Goal: Information Seeking & Learning: Learn about a topic

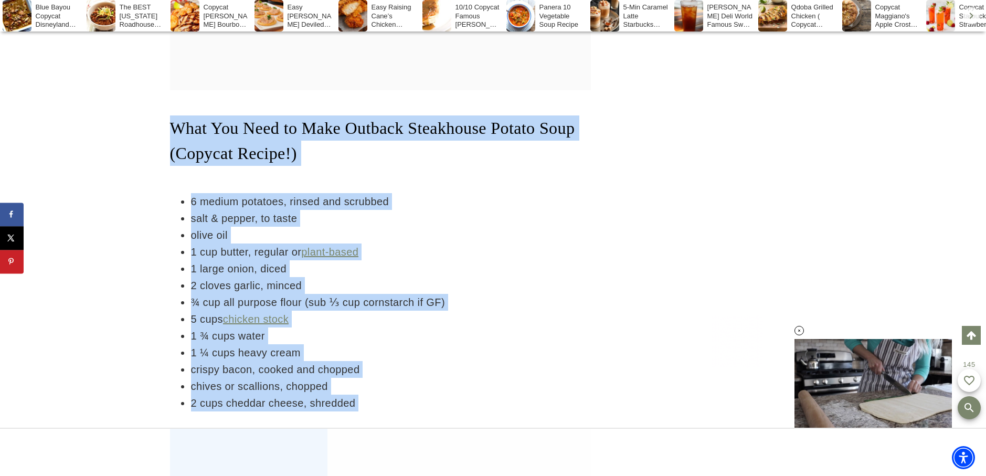
drag, startPoint x: 172, startPoint y: 109, endPoint x: 499, endPoint y: 409, distance: 444.8
